Goal: Transaction & Acquisition: Purchase product/service

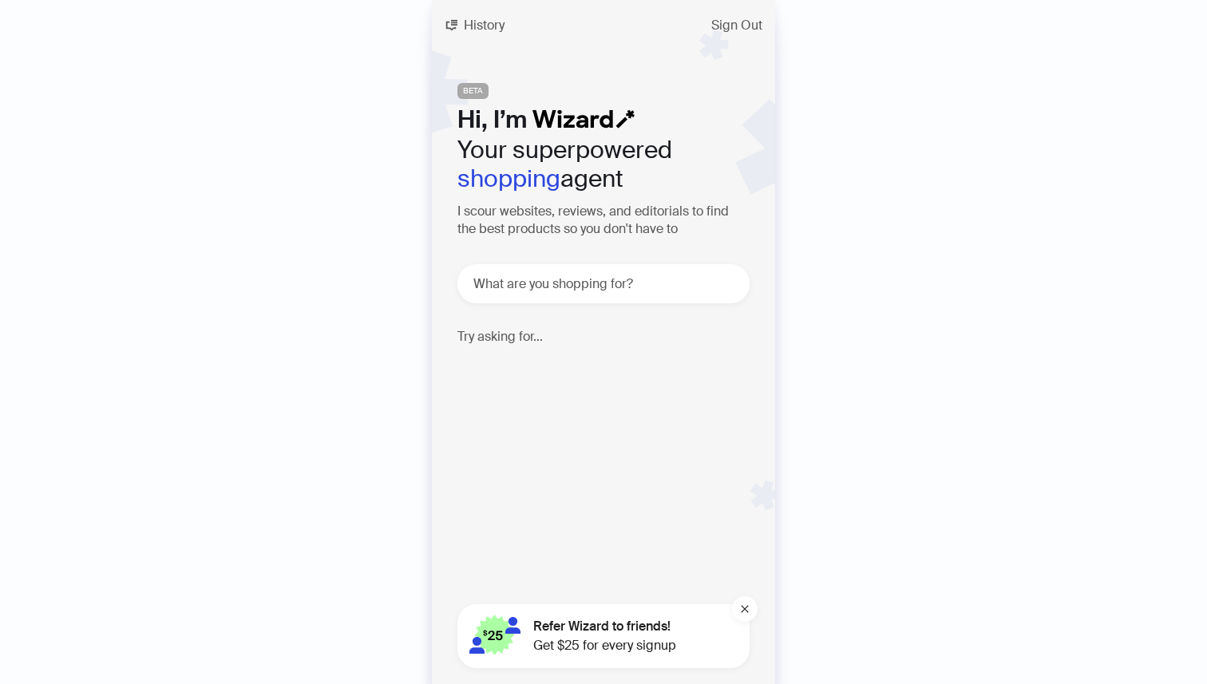
scroll to position [0, 1215]
click at [629, 297] on div "What are you shopping for?" at bounding box center [603, 283] width 292 height 39
click at [633, 283] on textarea at bounding box center [609, 284] width 279 height 20
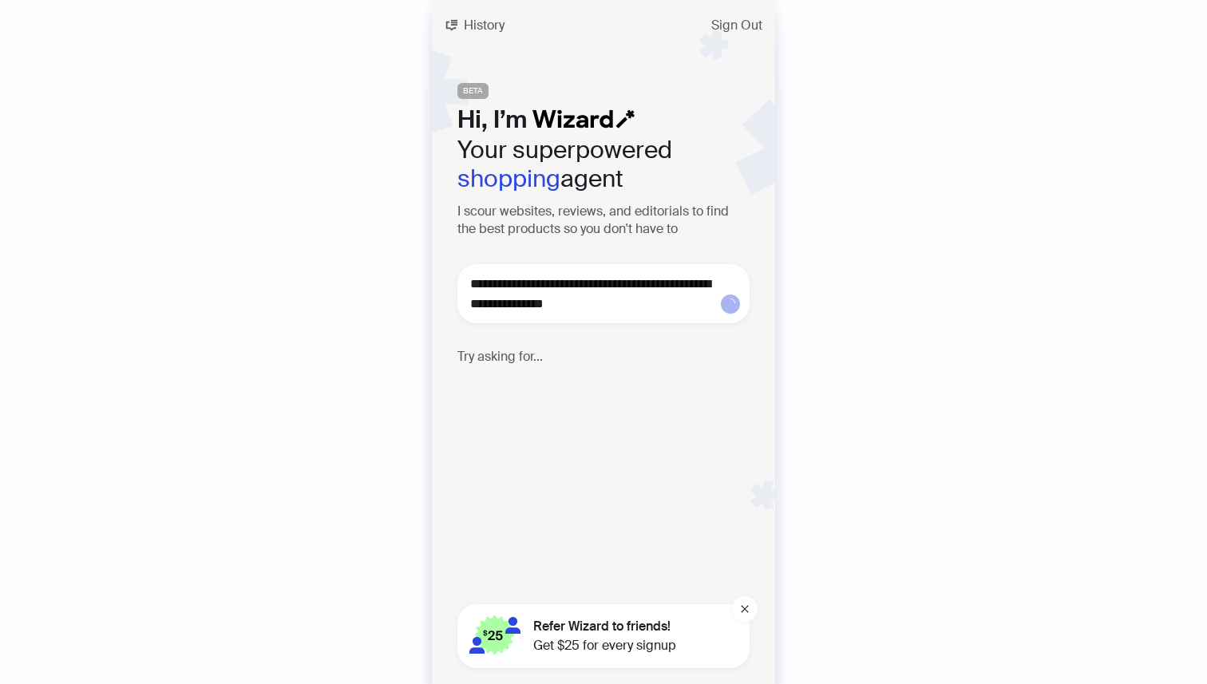
type textarea "**********"
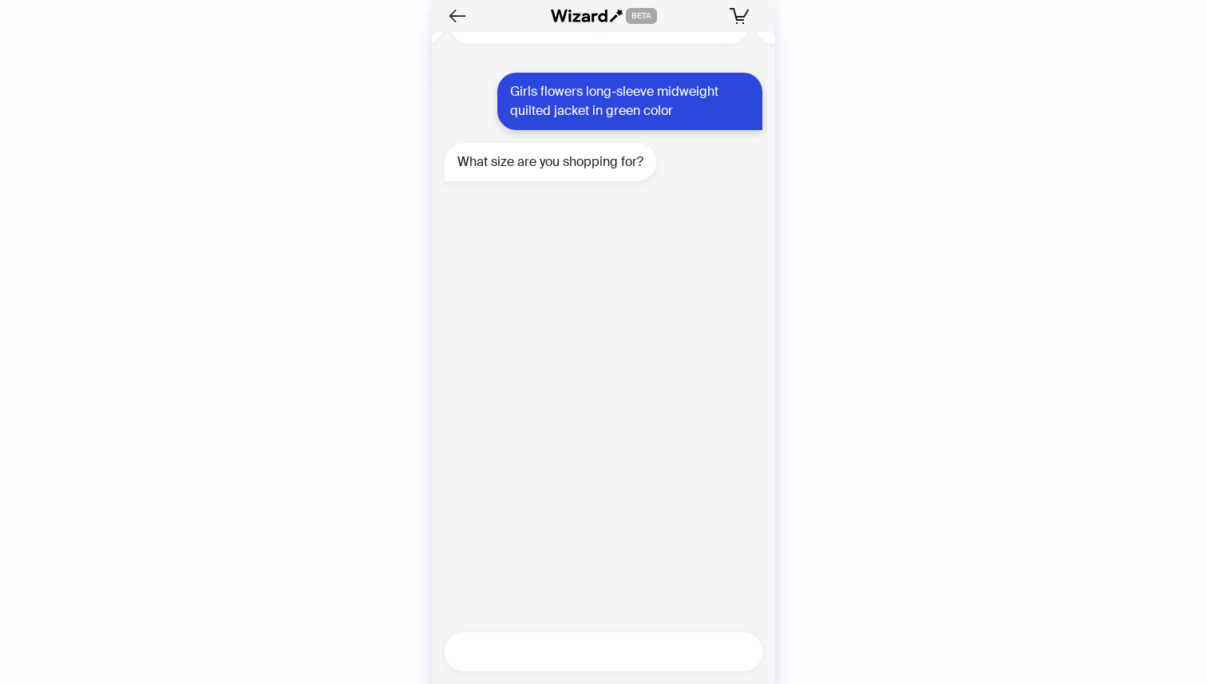
click at [570, 655] on textarea at bounding box center [609, 652] width 305 height 20
type textarea "*"
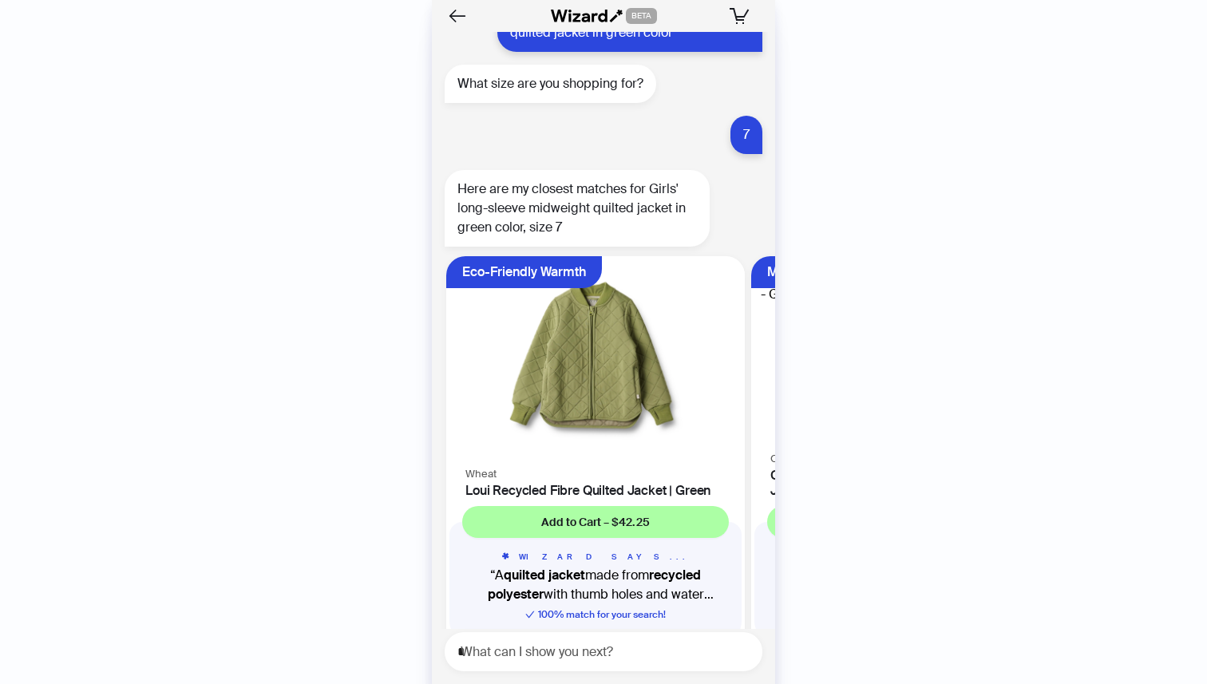
scroll to position [5475, 0]
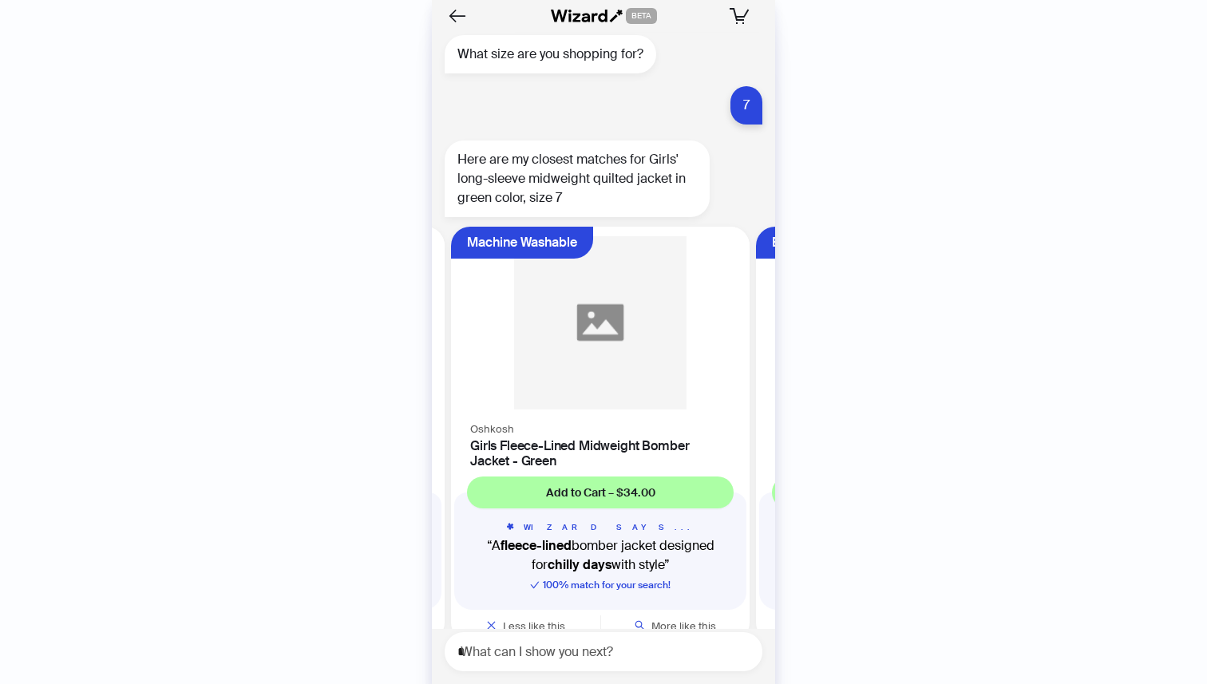
scroll to position [0, 301]
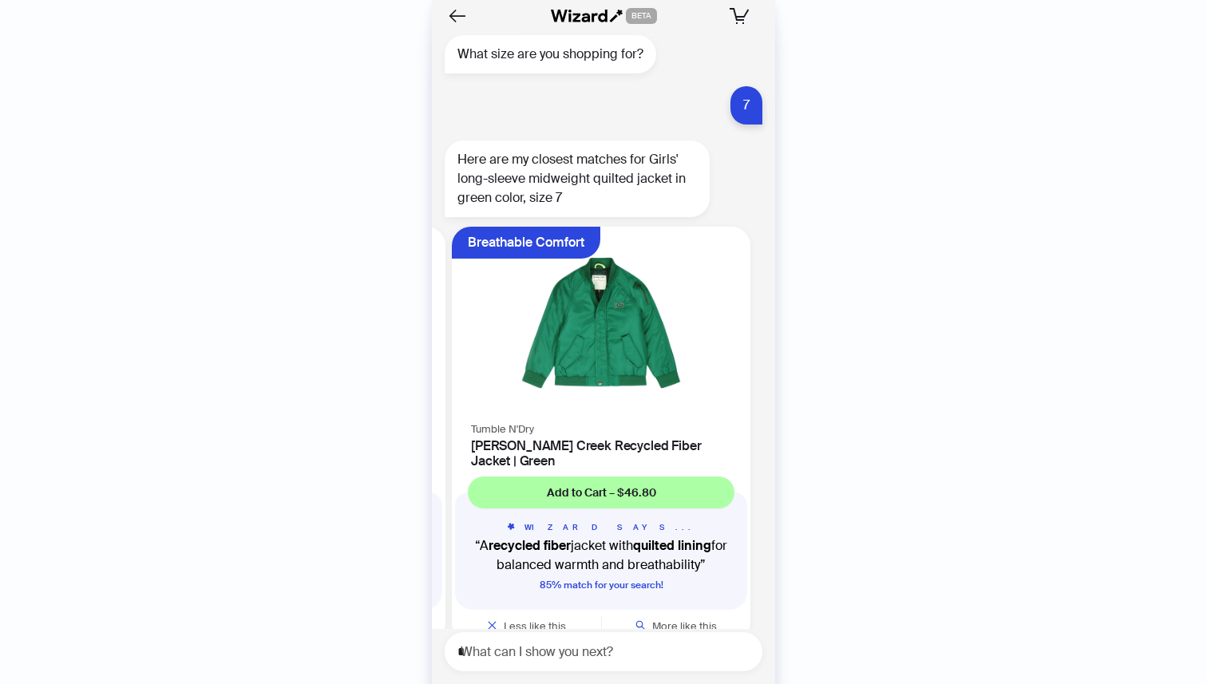
scroll to position [0, 606]
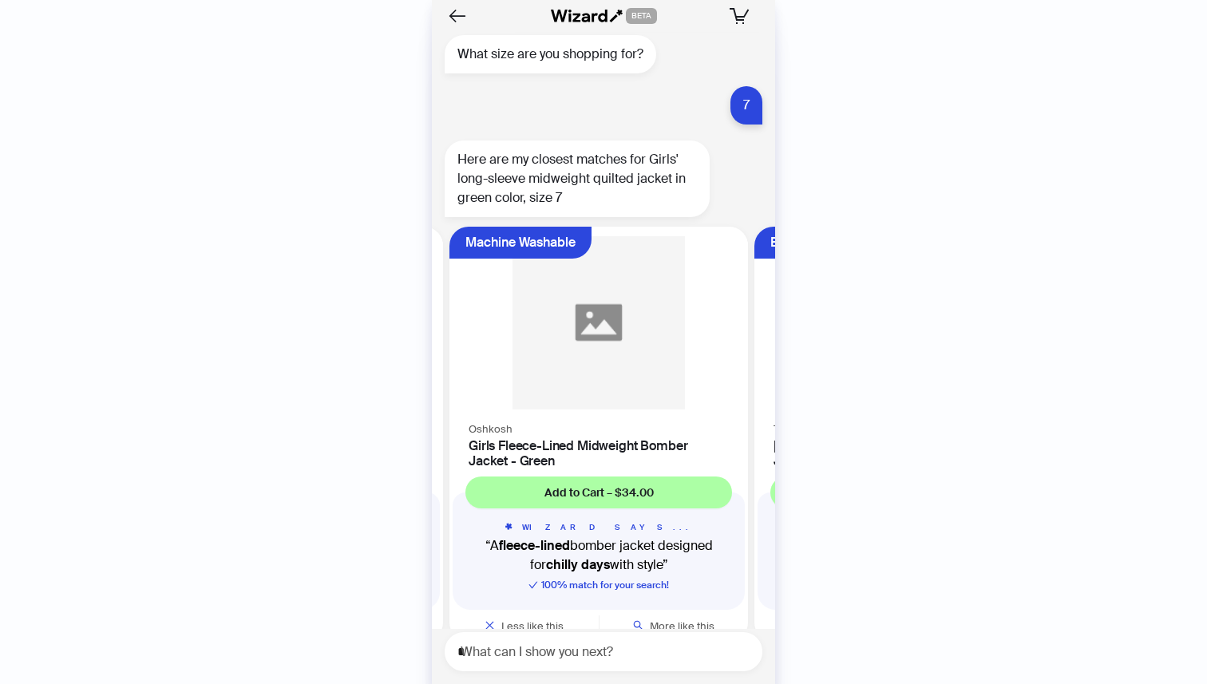
scroll to position [0, 301]
click at [609, 329] on img at bounding box center [599, 322] width 279 height 173
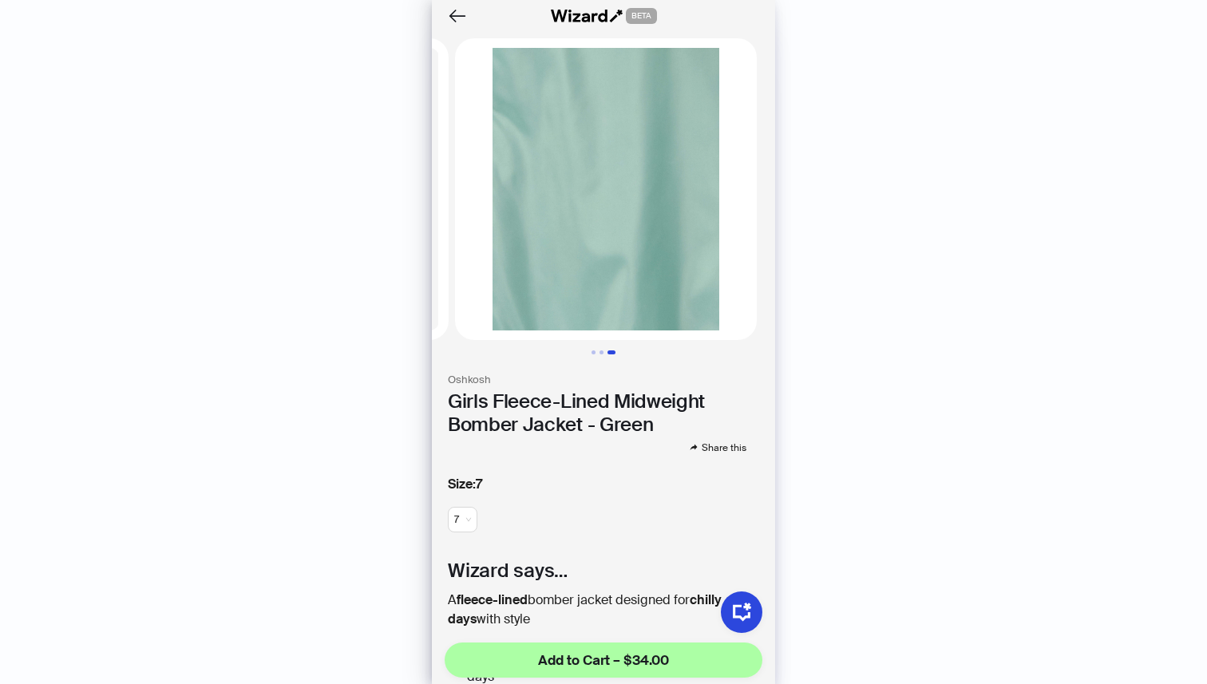
scroll to position [0, 616]
